Goal: Register for event/course

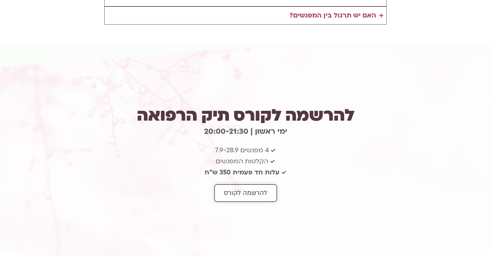
scroll to position [1501, 0]
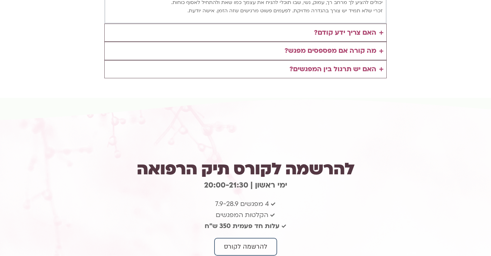
click at [162, 44] on div "שאלות נפוצות: איך אדע אם זה מתאים לי? אם את מרגישה שמשהו בפנים עייף, חסר כיוון,…" at bounding box center [245, 16] width 491 height 164
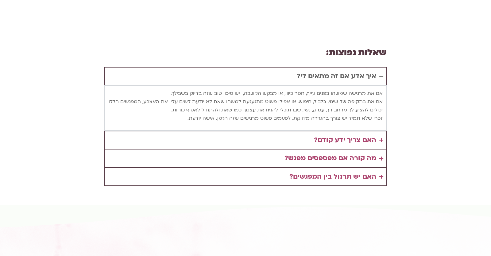
scroll to position [1340, 0]
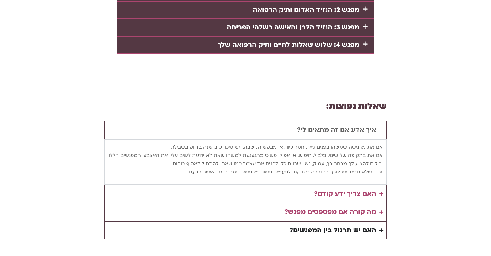
click at [323, 225] on div "האם יש תרגול בין המפגשים?" at bounding box center [333, 231] width 87 height 12
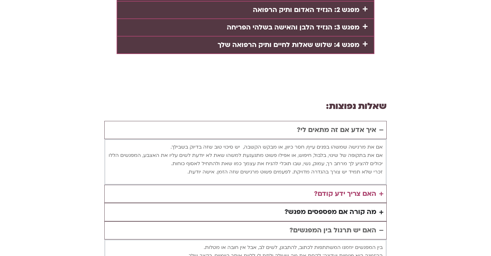
click at [331, 206] on div "מה קורה אם מפספסים מפגש?" at bounding box center [331, 212] width 92 height 12
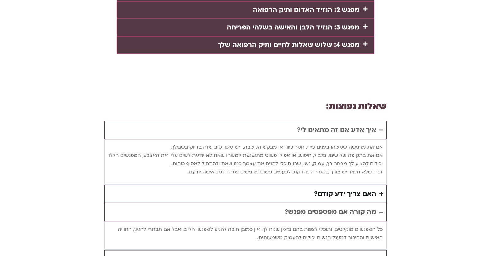
click at [340, 188] on div "האם צריך ידע קודם?" at bounding box center [345, 194] width 62 height 12
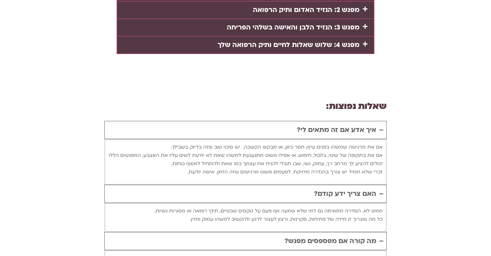
click at [340, 188] on div "האם צריך ידע קודם?" at bounding box center [345, 194] width 62 height 12
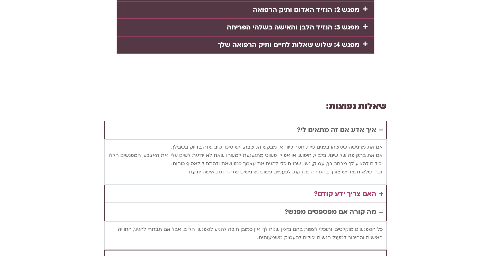
click at [339, 206] on div "מה קורה אם מפספסים מפגש?" at bounding box center [331, 212] width 92 height 12
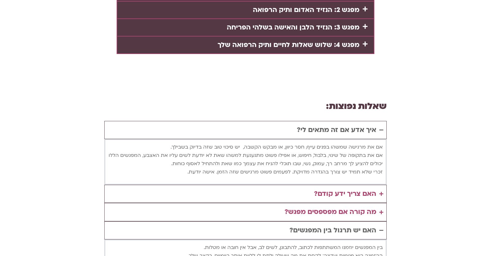
click at [336, 225] on div "האם יש תרגול בין המפגשים?" at bounding box center [333, 231] width 87 height 12
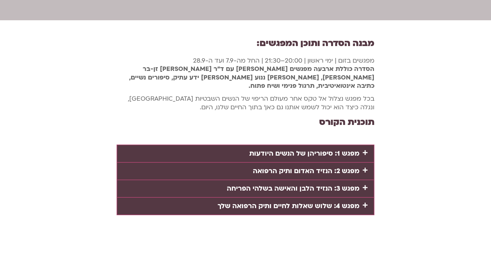
scroll to position [0, 0]
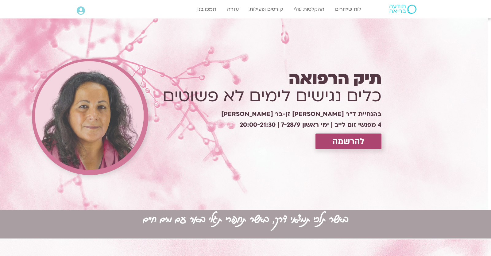
click at [179, 143] on div "להרשמה" at bounding box center [261, 142] width 241 height 16
click at [346, 142] on span "להרשמה" at bounding box center [349, 142] width 32 height 10
click at [341, 144] on span "להרשמה" at bounding box center [349, 142] width 32 height 10
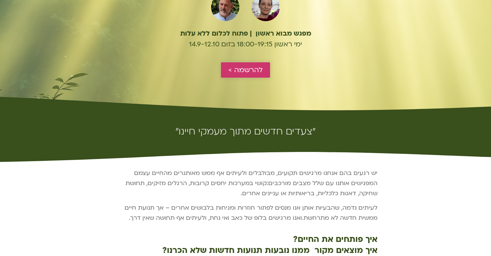
click at [266, 68] on link "להרשמה >" at bounding box center [245, 69] width 49 height 15
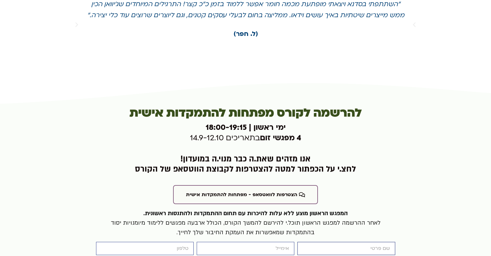
click at [336, 242] on input "firstname" at bounding box center [347, 248] width 98 height 13
click at [333, 242] on input "firstname" at bounding box center [347, 248] width 98 height 13
type input "יונתן"
click at [290, 242] on input "email" at bounding box center [246, 248] width 98 height 13
click at [288, 242] on input "email" at bounding box center [246, 248] width 98 height 13
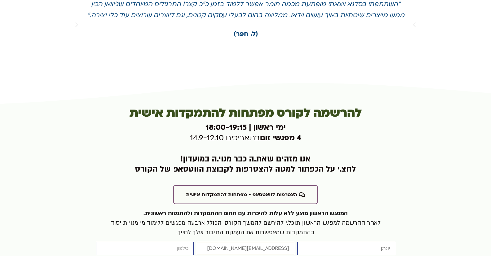
type input "[EMAIL_ADDRESS][DOMAIN_NAME]"
click at [191, 242] on input "cellphone" at bounding box center [145, 248] width 98 height 13
type input "0546099041"
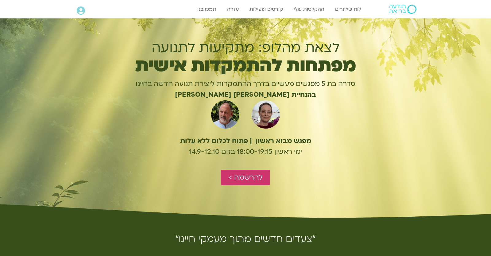
click at [75, 4] on div "Main Menu אזור אישי הזמנות התנתקות פרטי המורה הוספת אירוע" at bounding box center [102, 11] width 57 height 16
click at [82, 10] on icon at bounding box center [81, 10] width 8 height 9
click at [84, 13] on icon at bounding box center [81, 10] width 8 height 9
click at [79, 4] on div "Main Menu אזור אישי הזמנות התנתקות פרטי המורה הוספת אירוע" at bounding box center [102, 11] width 57 height 16
click at [80, 7] on icon at bounding box center [81, 10] width 8 height 9
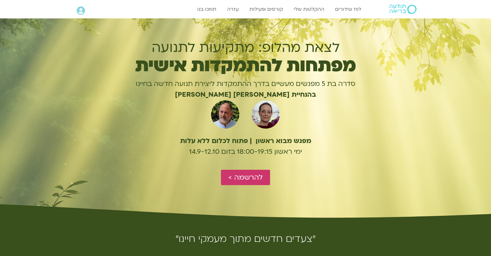
click at [80, 7] on icon at bounding box center [81, 10] width 8 height 9
click at [304, 157] on div "מפגש מבוא ראשון | פתוח לכלום ללא עלות ימי ראשון 18:00-19:15 בזום 14.9-12.10" at bounding box center [246, 150] width 266 height 36
click at [234, 188] on div "לצאת מהלופ: מתקיעות לתנועה מפתחות להתמקדות אישית סדרה בת 5 מפגשים מעשיים בדרך ה…" at bounding box center [246, 123] width 266 height 166
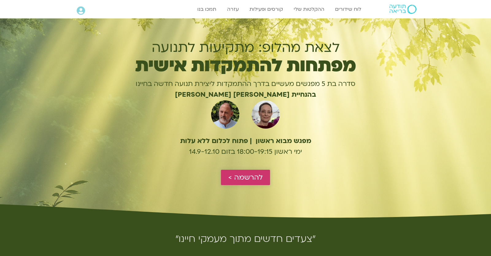
click at [238, 176] on span "להרשמה >" at bounding box center [245, 177] width 34 height 8
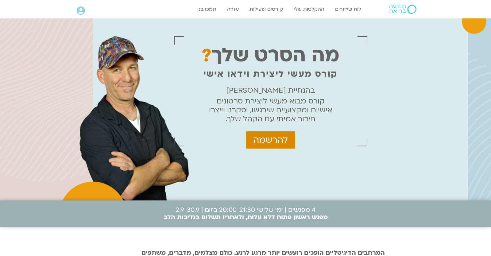
scroll to position [1906, 0]
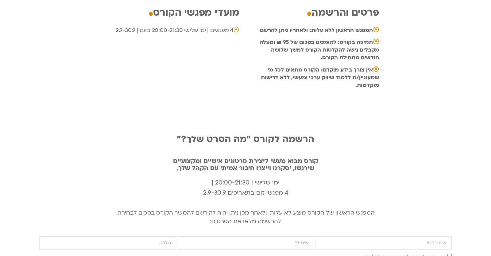
click at [421, 236] on input "firstname" at bounding box center [383, 242] width 137 height 13
click at [397, 236] on input "firstname" at bounding box center [383, 242] width 137 height 13
click at [396, 236] on input "firstname" at bounding box center [383, 242] width 137 height 13
click at [315, 236] on input "yonatan" at bounding box center [383, 242] width 137 height 13
type input "yonatan"
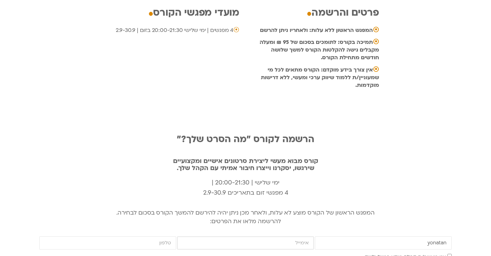
click at [273, 236] on input "email" at bounding box center [245, 242] width 137 height 13
click at [398, 236] on input "yonatan" at bounding box center [383, 242] width 137 height 13
click at [410, 236] on input "firstname" at bounding box center [383, 242] width 137 height 13
drag, startPoint x: 410, startPoint y: 211, endPoint x: 409, endPoint y: 215, distance: 4.0
click at [410, 212] on div "הרשמה לקורס "מה הסרט שלך?" קורס מבוא מעשי ליצירת סרטונים אישיים ומקצועיים שירגש…" at bounding box center [245, 203] width 413 height 162
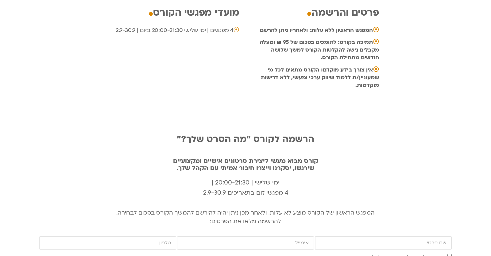
click at [409, 236] on input "firstname" at bounding box center [383, 242] width 137 height 13
click at [415, 236] on input "firstname" at bounding box center [383, 242] width 137 height 13
type input "יונתן"
click at [283, 236] on input "email" at bounding box center [245, 242] width 137 height 13
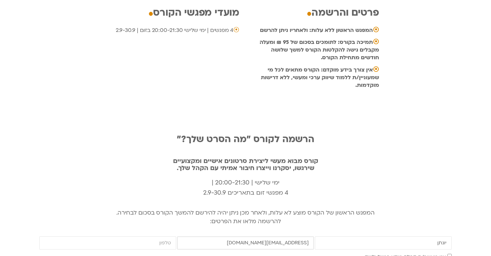
type input "[EMAIL_ADDRESS][DOMAIN_NAME]"
click at [127, 236] on input "cellphone" at bounding box center [107, 242] width 137 height 13
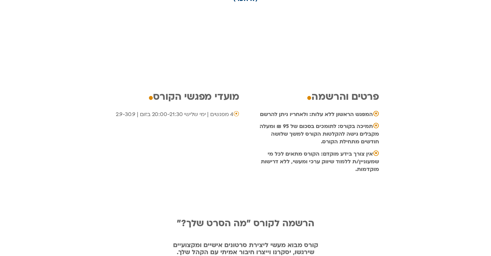
scroll to position [2091, 0]
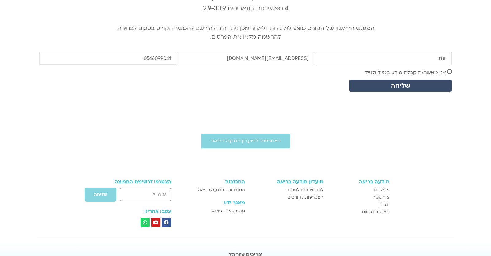
type input "0546099041"
click at [453, 47] on div "הרשמה לקורס "מה הסרט שלך?" קורס מבוא מעשי ליצירת סרטונים אישיים ומקצועיים שירגש…" at bounding box center [245, 16] width 491 height 168
click at [451, 68] on span "אני מאשר/ת קבלת מידע במייל ולנייד" at bounding box center [408, 72] width 87 height 8
click at [431, 80] on button "שליחה" at bounding box center [400, 86] width 103 height 12
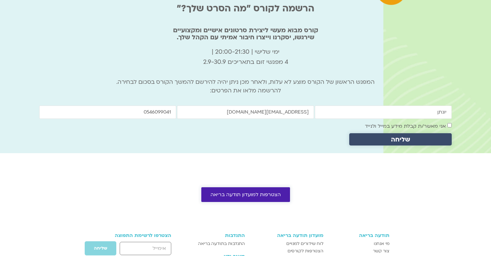
scroll to position [1983, 0]
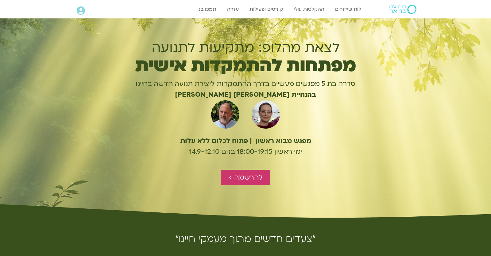
scroll to position [1417, 0]
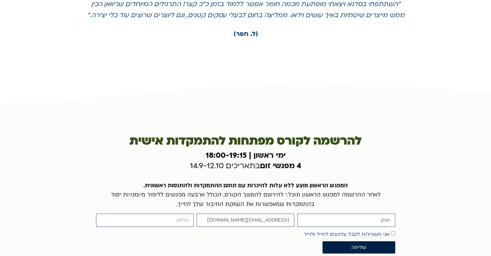
type input "[EMAIL_ADDRESS][DOMAIN_NAME]"
click at [164, 214] on input "cellphone" at bounding box center [145, 220] width 98 height 13
type input "0546099041"
click at [377, 231] on label "אני מעוניינ/ת לקבל עדכונים למייל ולנייד" at bounding box center [347, 234] width 86 height 7
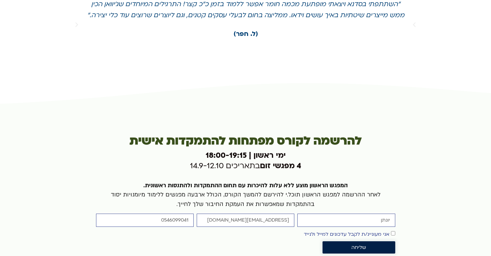
click at [365, 245] on span "שליחה" at bounding box center [359, 248] width 15 height 6
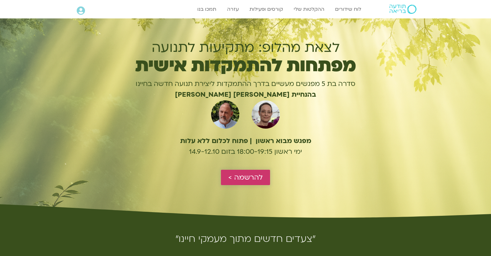
click at [251, 180] on span "להרשמה >" at bounding box center [245, 177] width 34 height 8
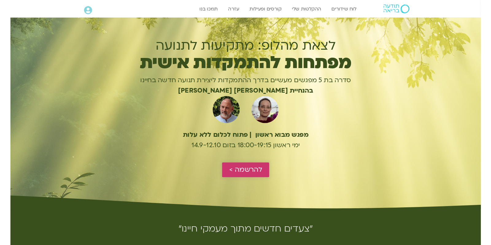
scroll to position [1417, 0]
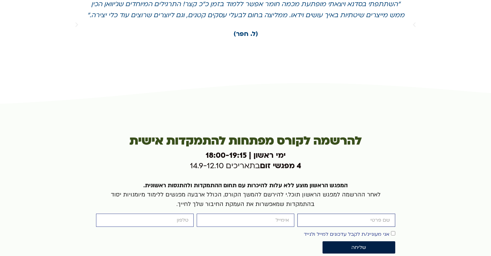
click at [316, 214] on input "firstname" at bounding box center [347, 220] width 98 height 13
click at [329, 214] on input "firstname" at bounding box center [347, 220] width 98 height 13
click at [337, 214] on input "firstname" at bounding box center [347, 220] width 98 height 13
click at [65, 82] on div at bounding box center [245, 197] width 491 height 230
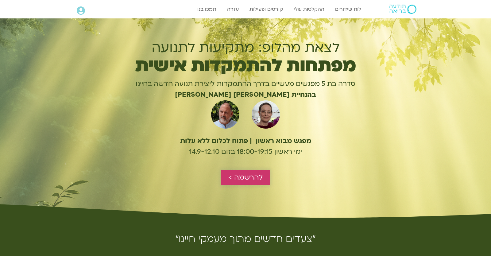
click at [246, 181] on span "להרשמה >" at bounding box center [245, 177] width 34 height 8
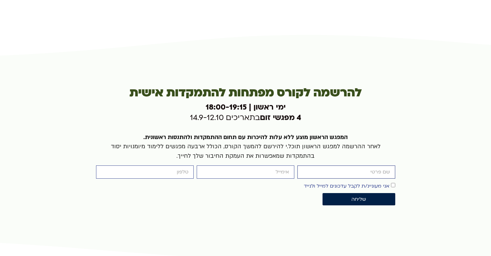
click at [353, 166] on input "firstname" at bounding box center [347, 172] width 98 height 13
type input "יונתן"
click at [264, 134] on div "המפגש הראשון מוצע ללא עלות להיכרות עם תחום ההתמקדות ולהתנסות ראשונית. לאחר ההרש…" at bounding box center [245, 147] width 299 height 39
click at [263, 166] on input "email" at bounding box center [246, 172] width 98 height 13
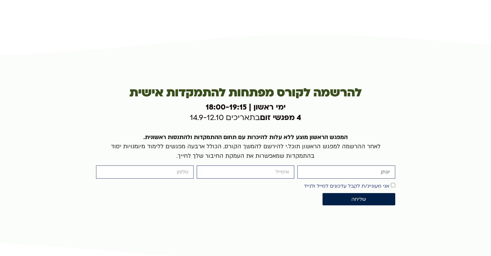
click at [263, 166] on input "email" at bounding box center [246, 172] width 98 height 13
click at [256, 166] on input "email" at bounding box center [246, 172] width 98 height 13
type input "[EMAIL_ADDRESS][DOMAIN_NAME]"
click at [176, 166] on input "cellphone" at bounding box center [145, 172] width 98 height 13
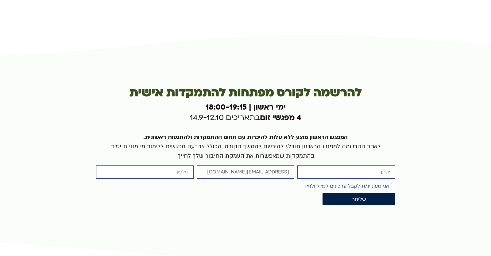
click at [176, 166] on input "cellphone" at bounding box center [145, 172] width 98 height 13
type input "0546099041"
click at [371, 183] on label "אני מעוניינ/ת לקבל עדכונים למייל ולנייד" at bounding box center [347, 186] width 86 height 7
click at [369, 193] on button "שליחה" at bounding box center [359, 199] width 72 height 12
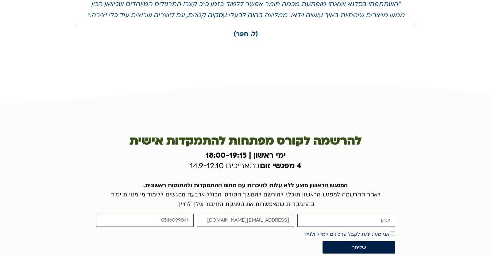
scroll to position [1417, 0]
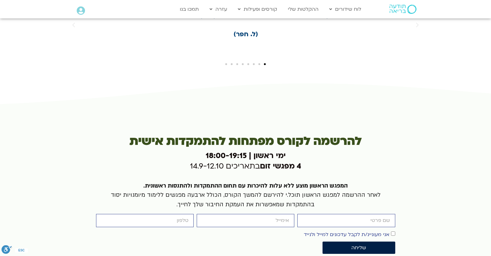
scroll to position [1417, 0]
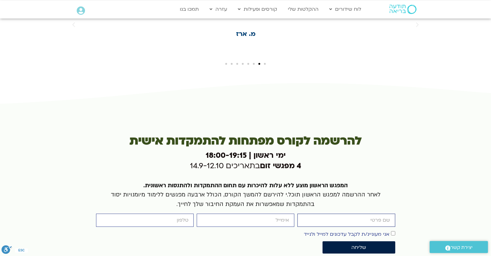
click at [352, 214] on input "firstname" at bounding box center [347, 220] width 98 height 13
click at [341, 214] on input "firstname" at bounding box center [347, 220] width 98 height 13
type input "יונתן"
click at [268, 214] on input "email" at bounding box center [246, 220] width 98 height 13
click at [267, 214] on input "email" at bounding box center [246, 220] width 98 height 13
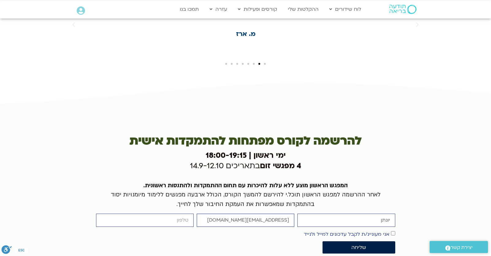
type input "[EMAIL_ADDRESS][DOMAIN_NAME]"
click at [156, 214] on input "cellphone" at bounding box center [145, 220] width 98 height 13
click at [194, 214] on input "0546099041" at bounding box center [145, 220] width 98 height 13
type input "0546099041"
click at [376, 245] on span "שליחה" at bounding box center [359, 248] width 58 height 6
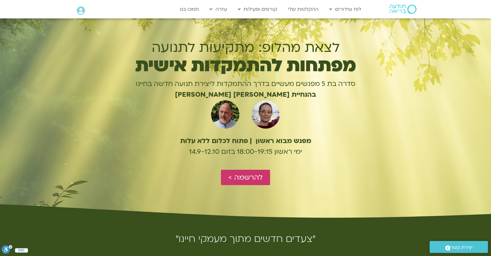
click at [230, 188] on div "לצאת מהלופ: מתקיעות לתנועה מפתחות להתמקדות אישית סדרה בת 5 מפגשים מעשיים בדרך ה…" at bounding box center [246, 123] width 266 height 166
click at [237, 182] on link "להרשמה >" at bounding box center [245, 177] width 49 height 15
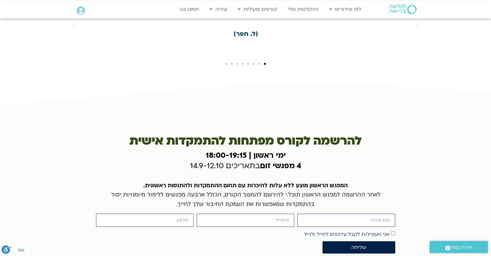
click at [366, 214] on input "firstname" at bounding box center [347, 220] width 98 height 13
click at [360, 214] on input "firstname" at bounding box center [347, 220] width 98 height 13
type input "yonatan"
click at [338, 214] on input "yonatan" at bounding box center [347, 220] width 98 height 13
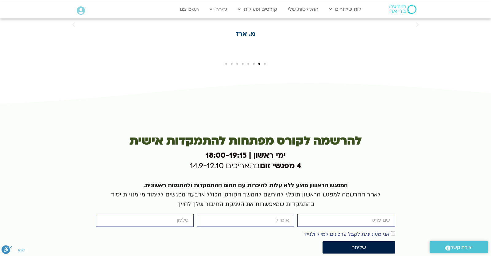
click at [365, 214] on input "firstname" at bounding box center [347, 220] width 98 height 13
type input "יונתן"
click at [272, 214] on input "email" at bounding box center [246, 220] width 98 height 13
click at [251, 214] on div "firstname יונתן email cellphone אישור דיוור אני מעוניינ/ת לקבל עדכונים למייל ול…" at bounding box center [246, 235] width 302 height 43
click at [251, 214] on input "email" at bounding box center [246, 220] width 98 height 13
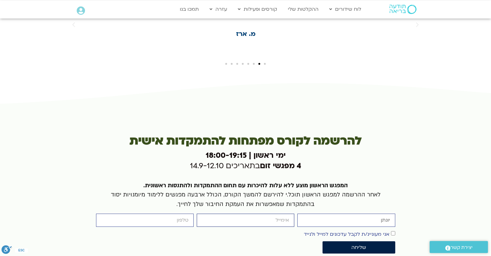
click at [251, 214] on input "email" at bounding box center [246, 220] width 98 height 13
type input "yonatanrf3@gmail.com"
click at [168, 214] on input "cellphone" at bounding box center [145, 220] width 98 height 13
click at [154, 214] on input "cellphone" at bounding box center [145, 220] width 98 height 13
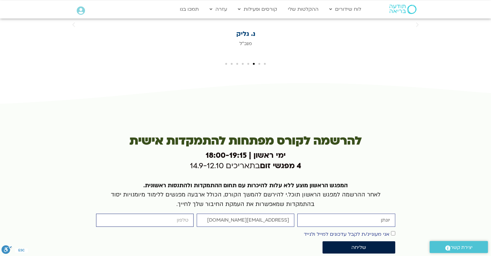
click at [154, 214] on input "cellphone" at bounding box center [145, 220] width 98 height 13
type input "0546099041"
click at [396, 230] on div "אישור דיוור אני מעוניינ/ת לקבל עדכונים למייל ולנייד" at bounding box center [246, 234] width 302 height 8
click at [383, 245] on span "שליחה" at bounding box center [359, 248] width 58 height 6
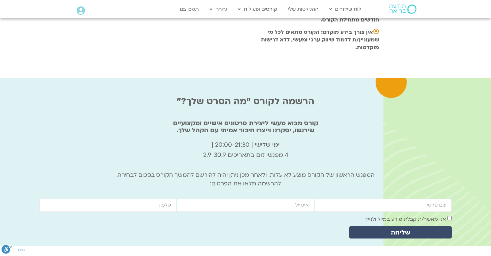
scroll to position [2010, 0]
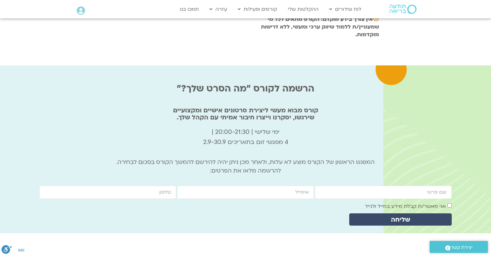
scroll to position [2023, 0]
click at [401, 186] on input "firstname" at bounding box center [383, 192] width 137 height 13
click at [398, 186] on input "firstname" at bounding box center [383, 192] width 137 height 13
type input "יונתן"
click at [276, 186] on input "email" at bounding box center [245, 192] width 137 height 13
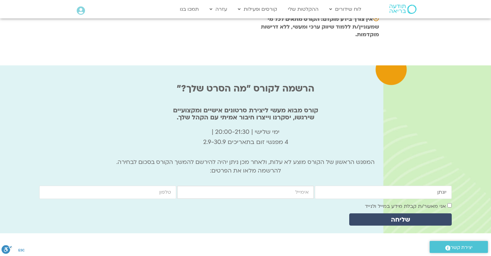
click at [274, 186] on input "email" at bounding box center [245, 192] width 137 height 13
type input "[EMAIL_ADDRESS][DOMAIN_NAME]"
click at [118, 186] on input "cellphone" at bounding box center [107, 192] width 137 height 13
type input "0546099041"
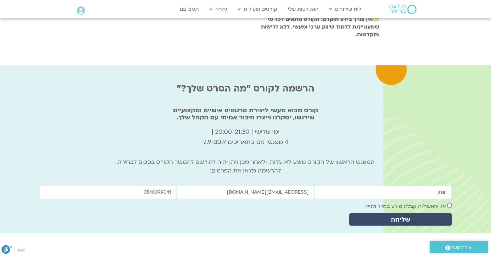
click at [445, 203] on label "אני מאשר/ת קבלת מידע במייל ולנייד" at bounding box center [405, 206] width 81 height 7
click at [446, 203] on label "אני מאשר/ת קבלת מידע במייל ולנייד" at bounding box center [405, 206] width 81 height 7
click at [440, 189] on div "[PERSON_NAME] email [EMAIL_ADDRESS][DOMAIN_NAME] cellphone 0546099041 אישור דיו…" at bounding box center [246, 207] width 414 height 43
click at [439, 213] on button "שליחה" at bounding box center [400, 219] width 103 height 12
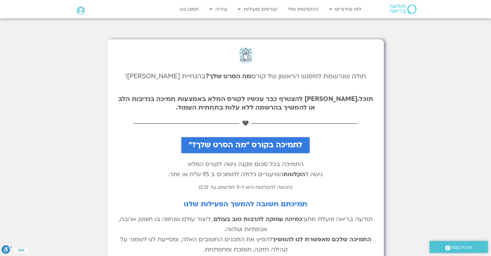
drag, startPoint x: 164, startPoint y: 114, endPoint x: 328, endPoint y: 120, distance: 163.8
click at [327, 120] on div "תודה שנרשמת למפגש הראשון של קורס מה הסרט שלך? בהנחיית ג'יוואן ארי בוסתן! תוכל.י…" at bounding box center [245, 174] width 277 height 271
click at [330, 109] on h4 "תוכל.י להצטרף כבר עכשיו לקורס המלא באמצעות תמיכה בנדיבות הלב או להמשיך בהרשמה ל…" at bounding box center [246, 99] width 264 height 26
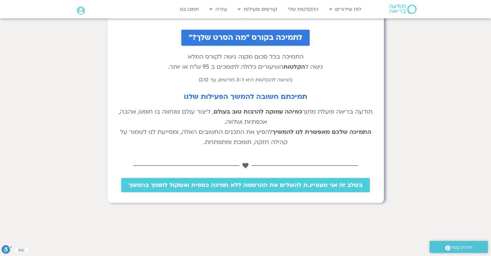
scroll to position [54, 0]
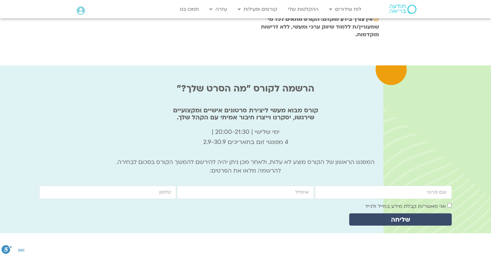
scroll to position [2023, 0]
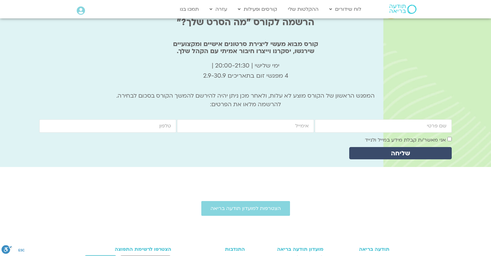
scroll to position [2023, 0]
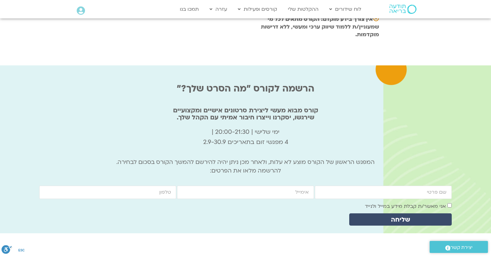
click at [309, 132] on div "הרשמה לקורס "מה הסרט שלך?" קורס מבוא מעשי ליצירת סרטונים אישיים ומקצועיים שירגש…" at bounding box center [245, 153] width 413 height 162
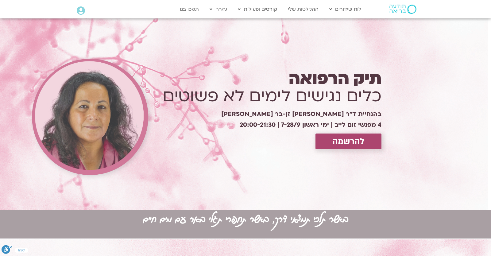
click at [331, 142] on link "להרשמה" at bounding box center [349, 142] width 66 height 16
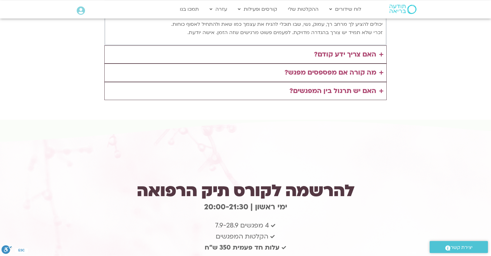
scroll to position [1598, 0]
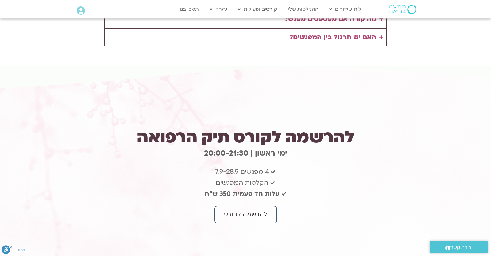
click at [77, 14] on icon at bounding box center [81, 10] width 8 height 9
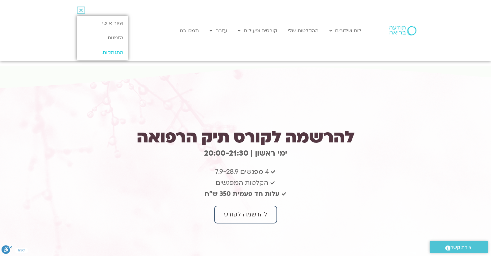
click at [88, 50] on link "התנתקות" at bounding box center [102, 52] width 51 height 15
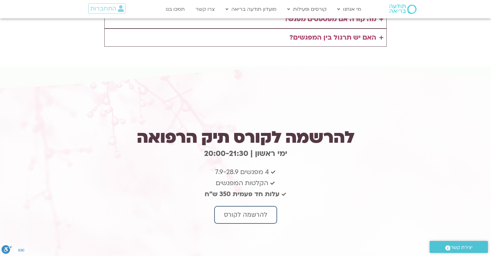
scroll to position [1544, 0]
